Goal: Task Accomplishment & Management: Manage account settings

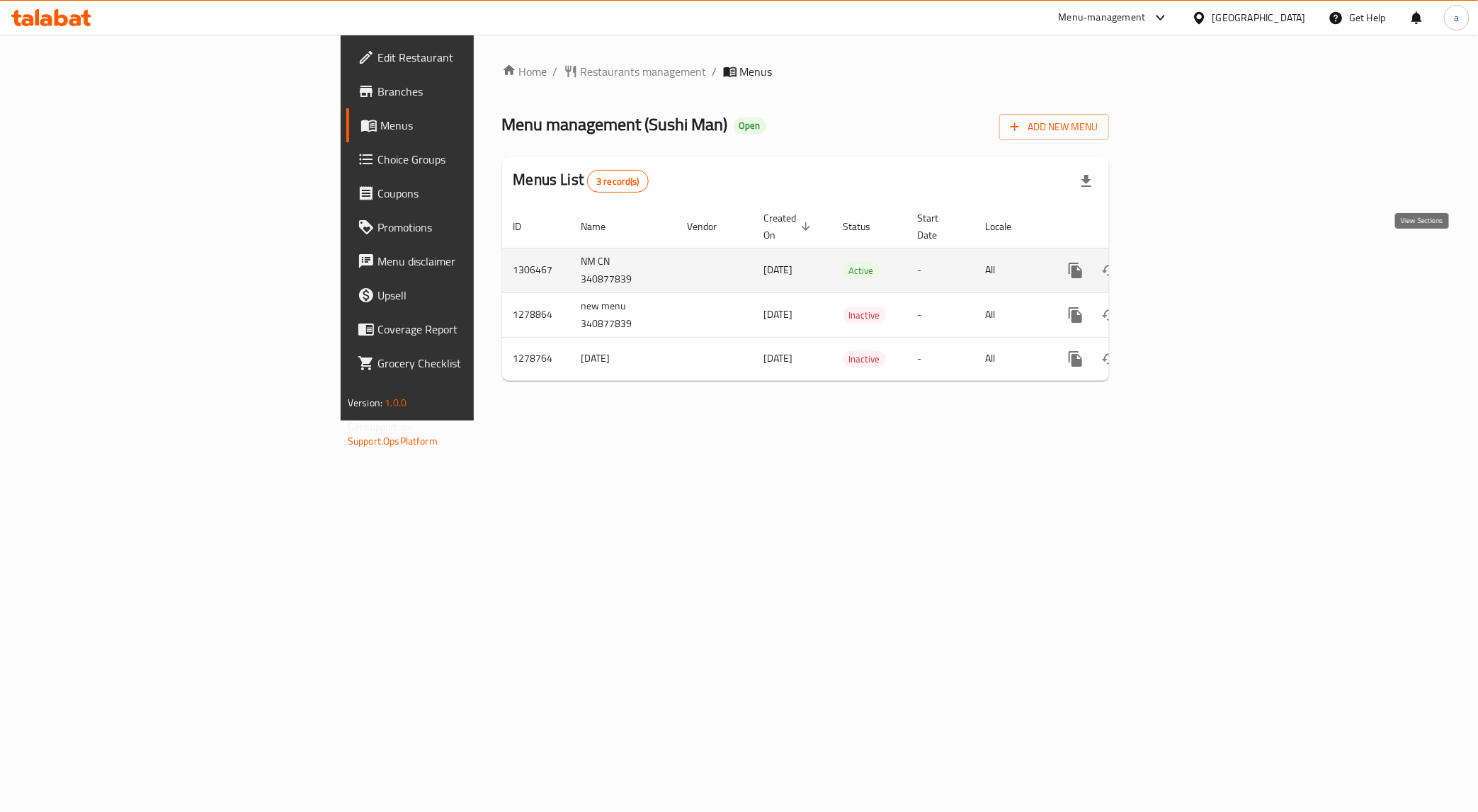
click at [1186, 262] on icon "enhanced table" at bounding box center [1178, 271] width 17 height 17
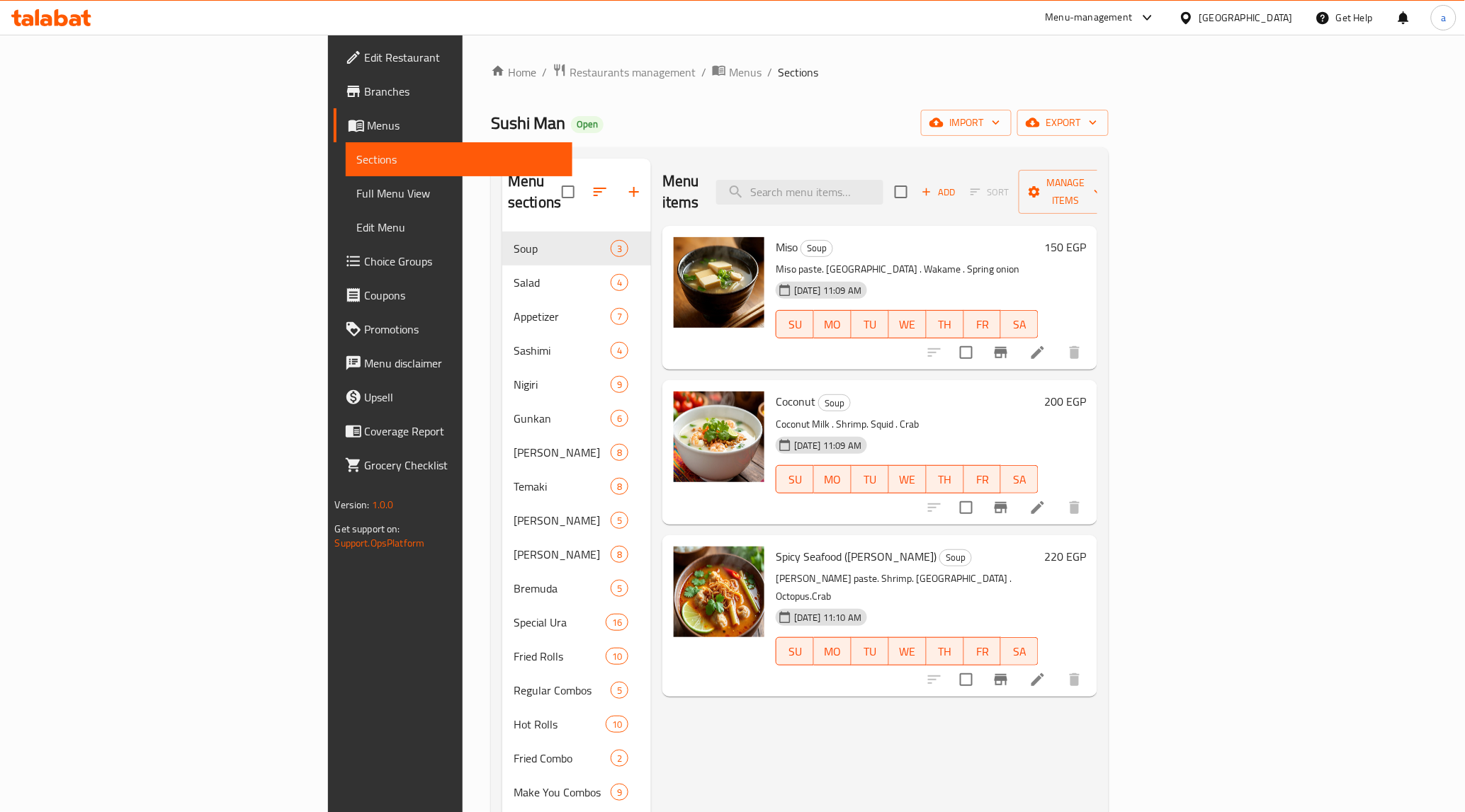
click at [365, 256] on span "Choice Groups" at bounding box center [463, 261] width 196 height 17
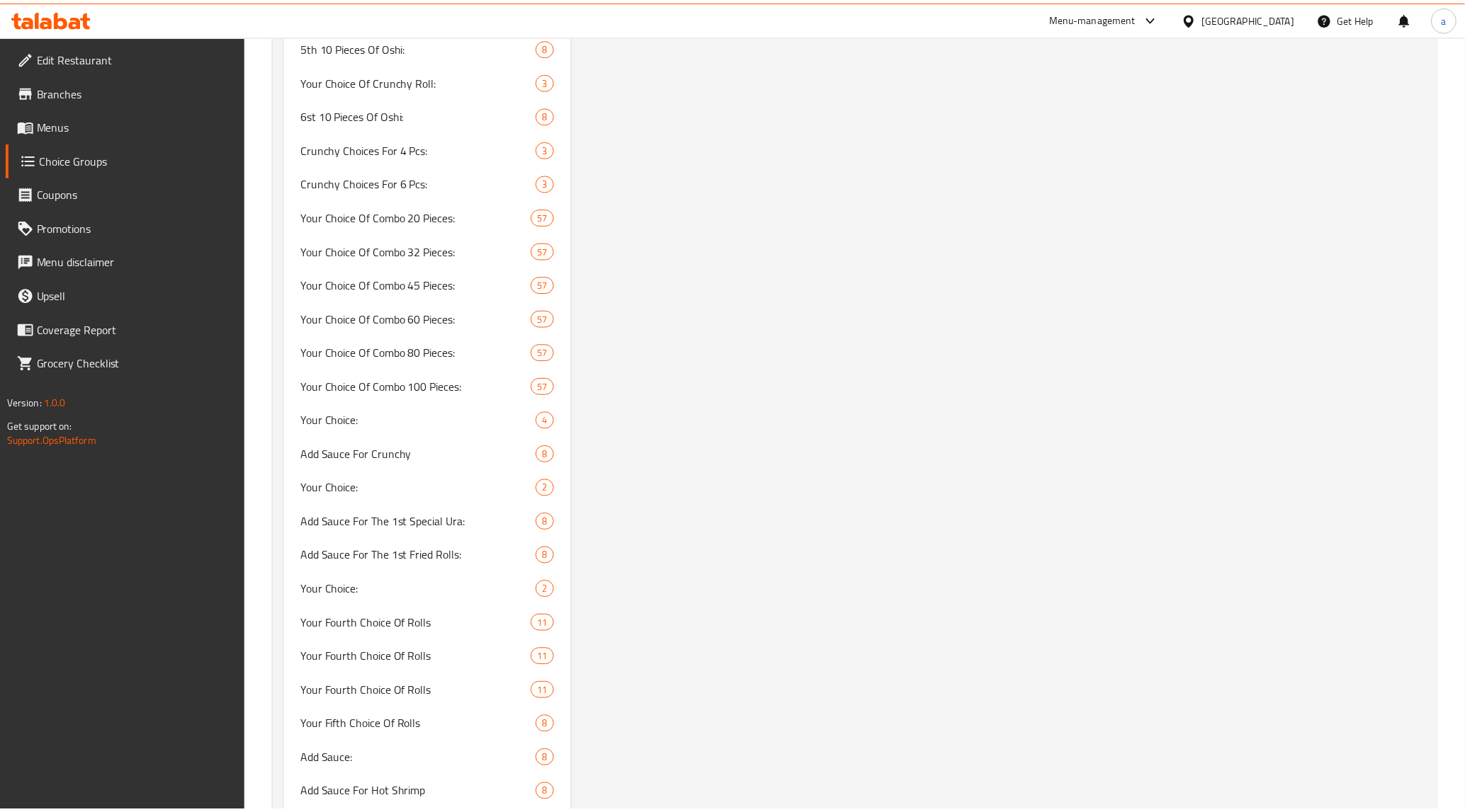
scroll to position [3860, 0]
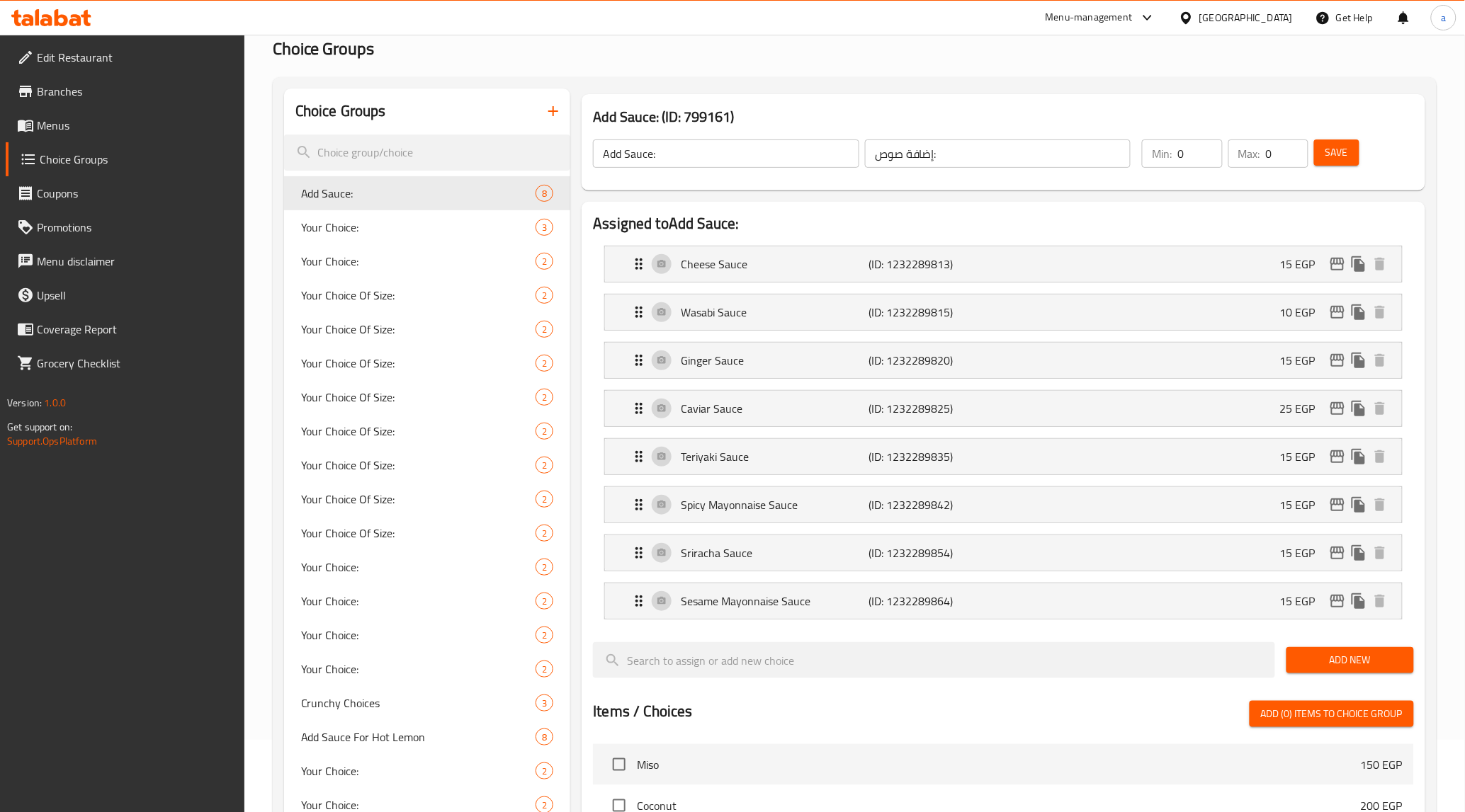
scroll to position [0, 0]
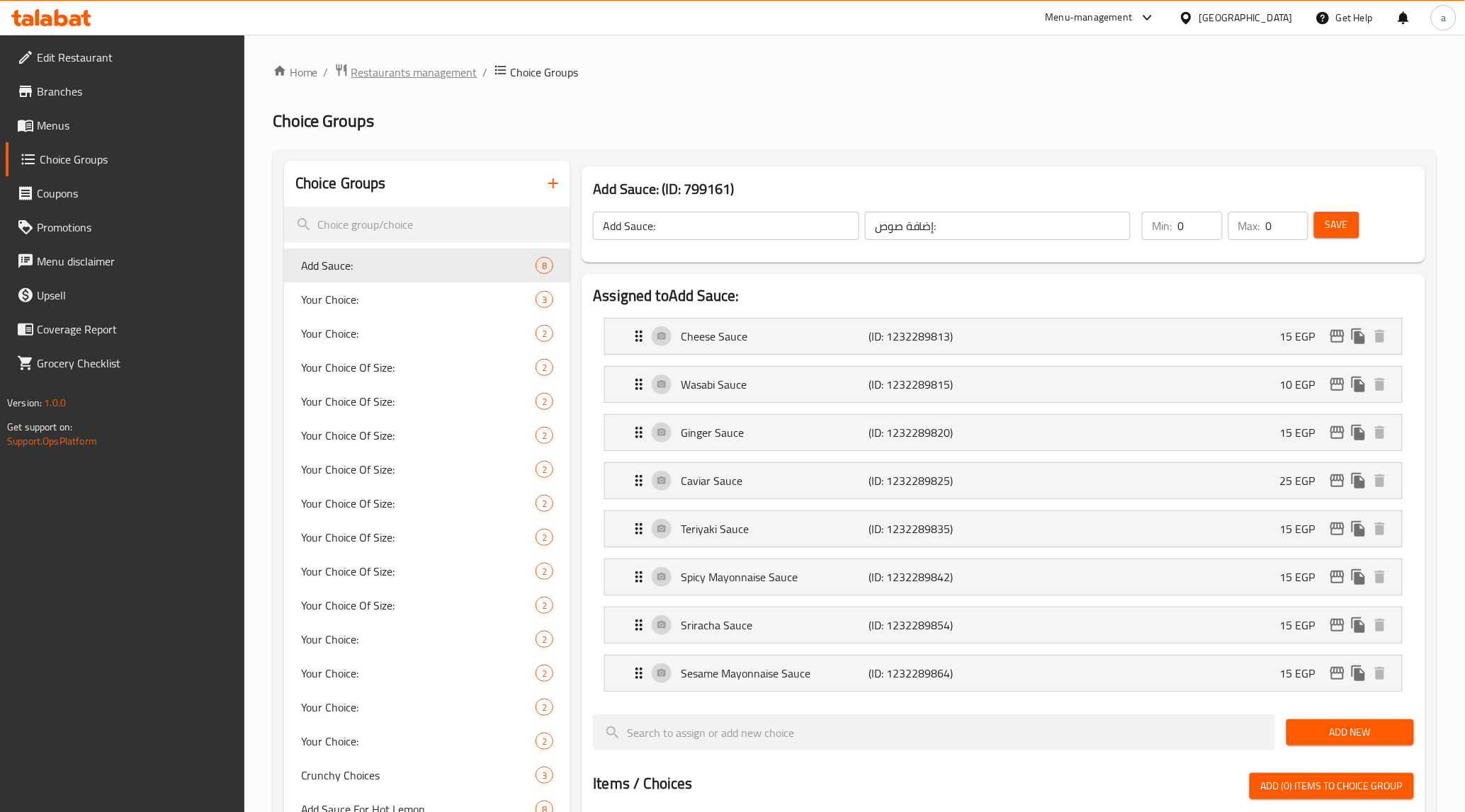
click at [396, 75] on span "Restaurants management" at bounding box center [414, 72] width 126 height 17
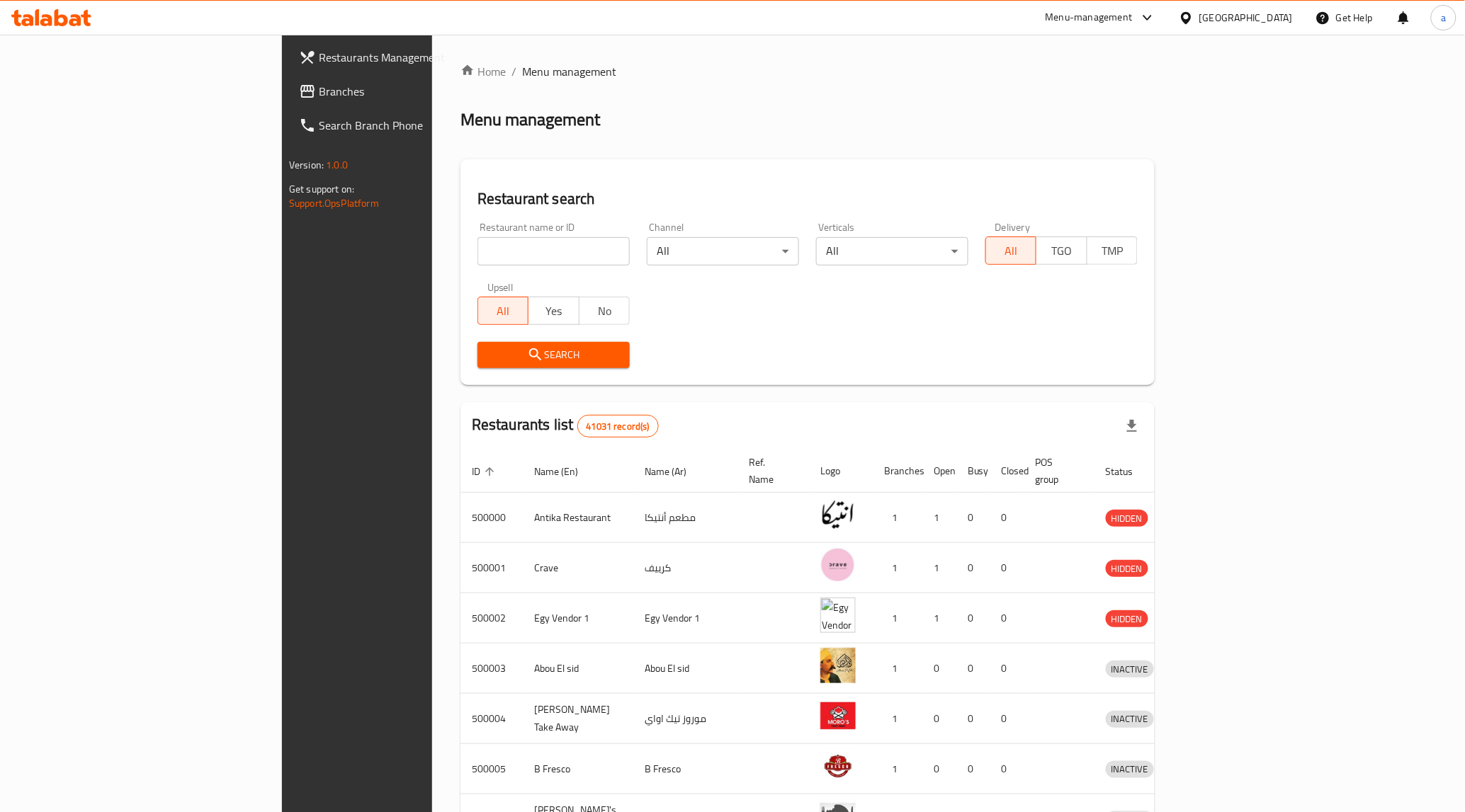
click at [319, 100] on span "Branches" at bounding box center [417, 91] width 196 height 17
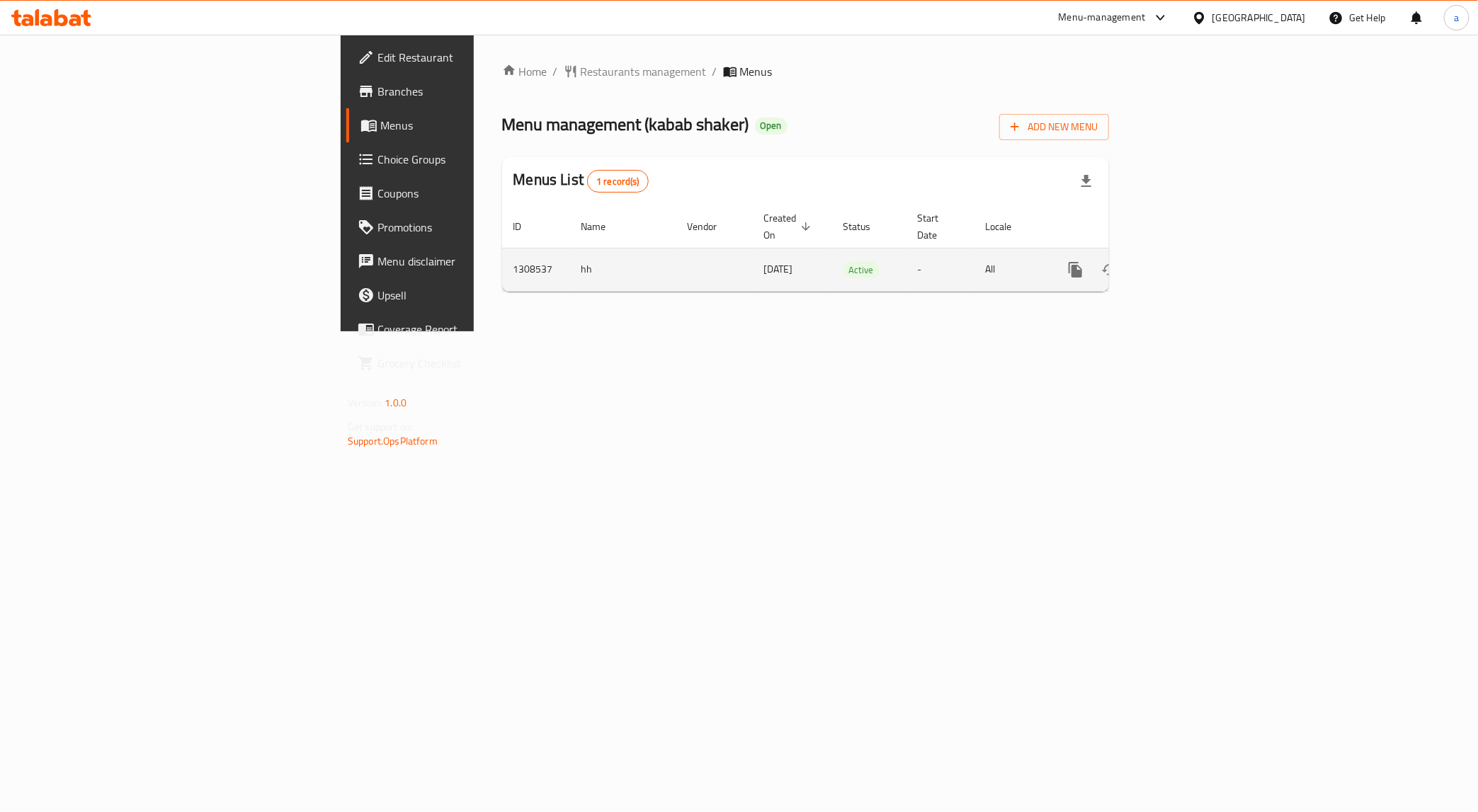
click at [1186, 261] on icon "enhanced table" at bounding box center [1178, 270] width 17 height 17
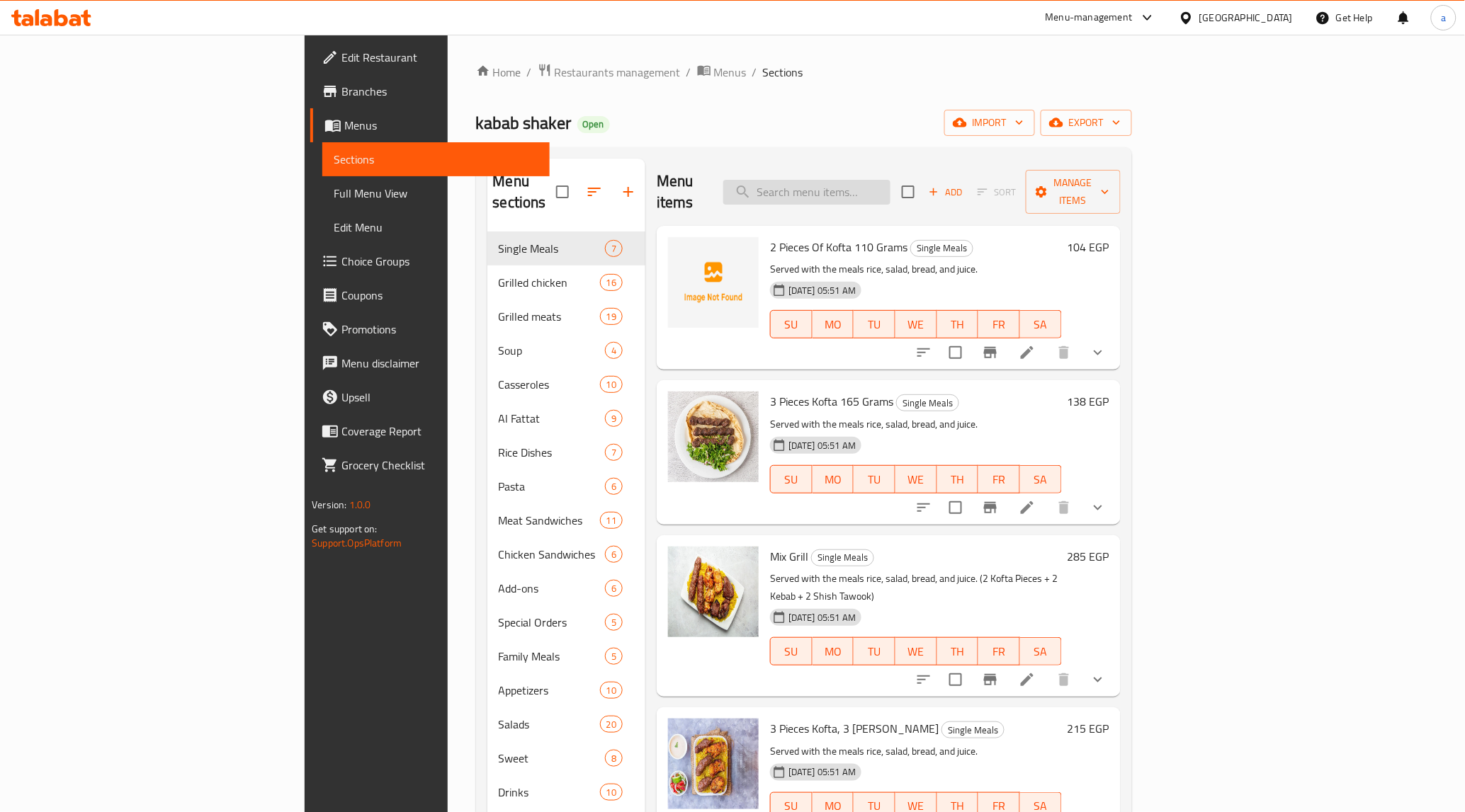
click at [891, 186] on input "search" at bounding box center [807, 192] width 167 height 25
paste input "meat Shawarma"
type input "meat Shawarma"
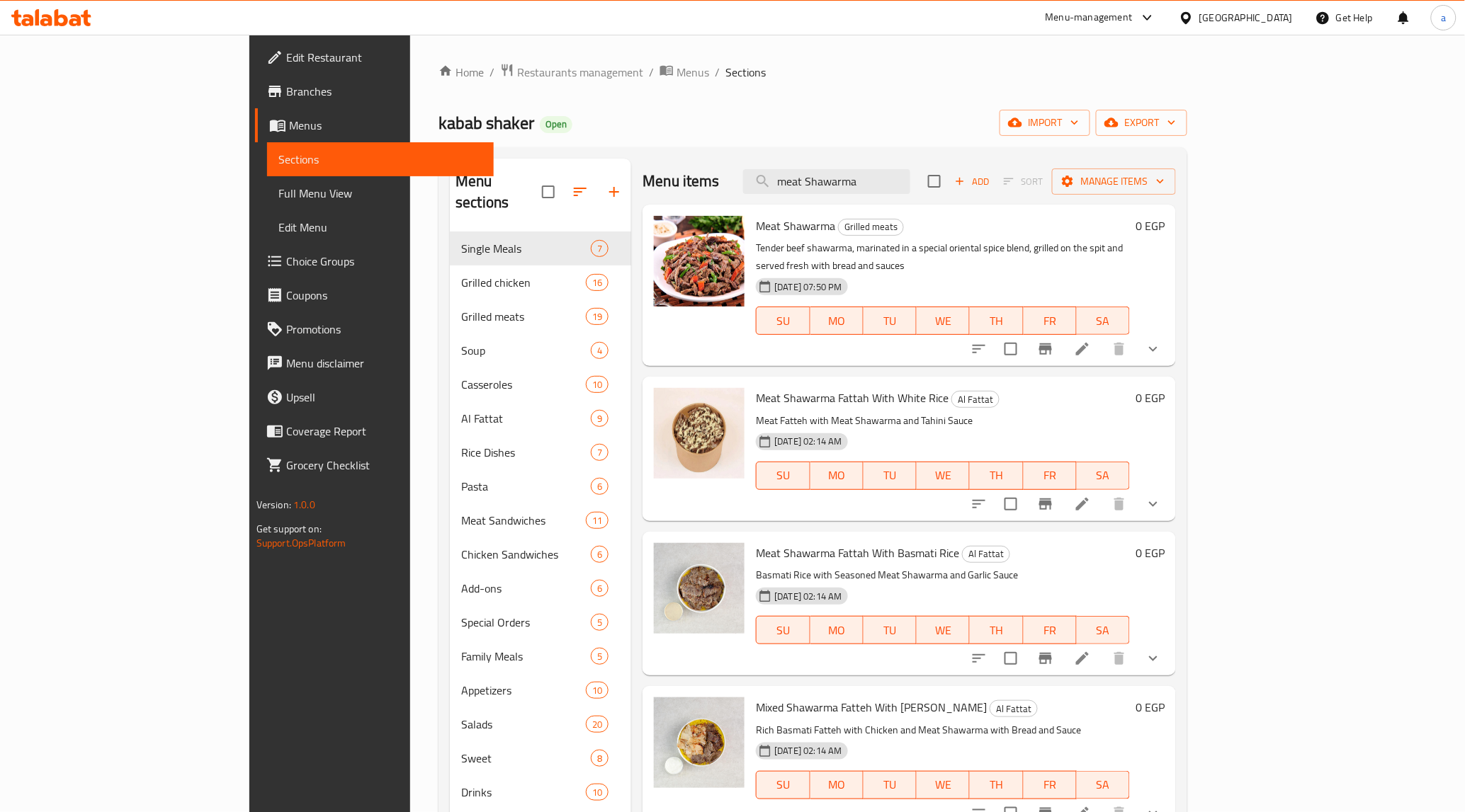
click at [1103, 341] on li at bounding box center [1082, 349] width 40 height 26
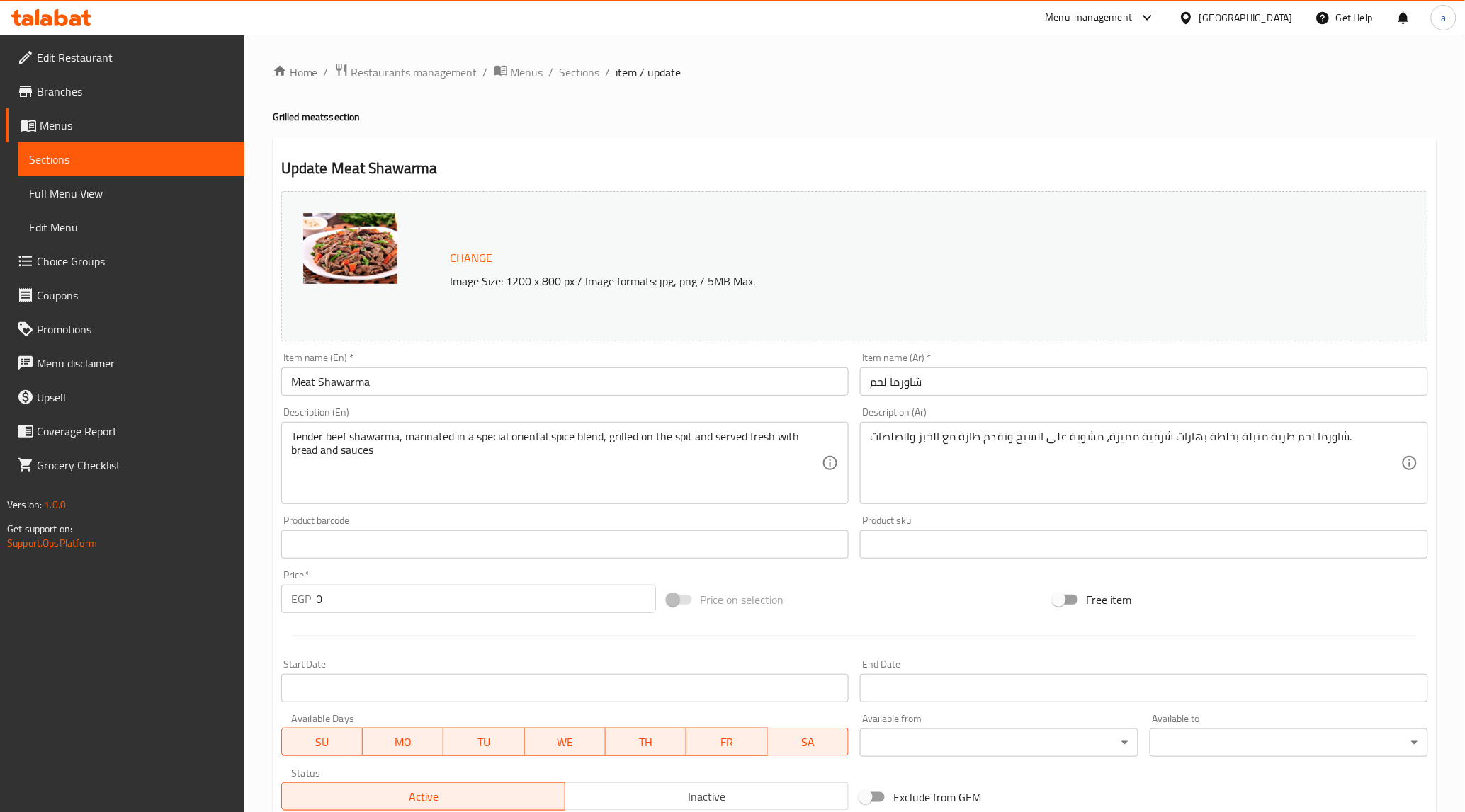
click at [684, 140] on div "Update Meat Shawarma Change Image Size: 1200 x 800 px / Image formats: jpg, png…" at bounding box center [855, 637] width 1165 height 1000
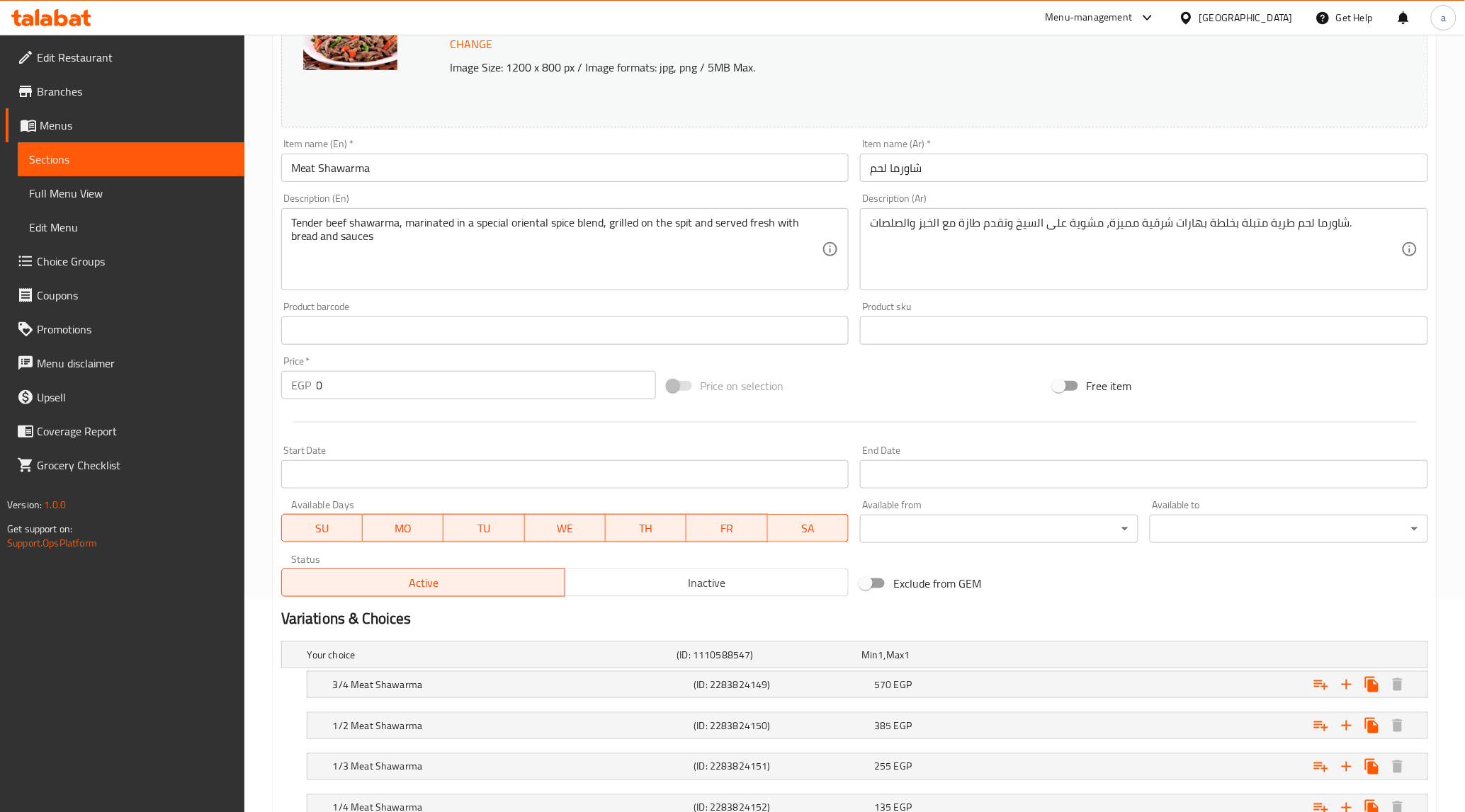
scroll to position [366, 0]
